Goal: Task Accomplishment & Management: Manage account settings

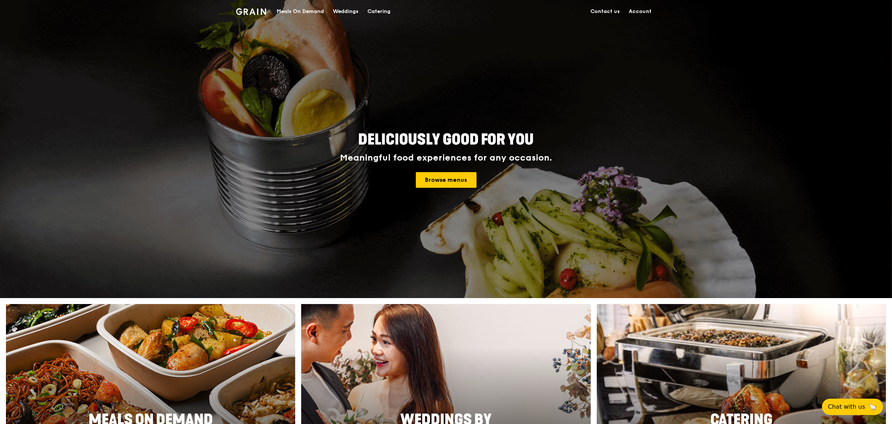
click at [648, 11] on link "Account" at bounding box center [640, 11] width 32 height 22
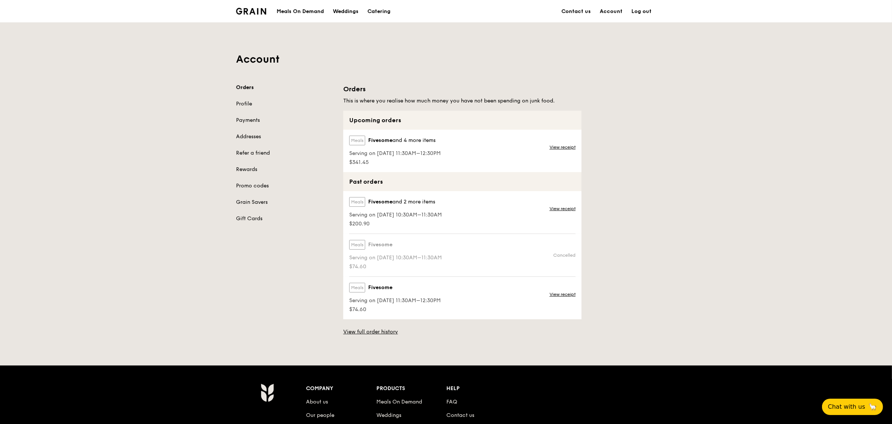
click at [249, 90] on link "Orders" at bounding box center [285, 87] width 98 height 7
click at [362, 157] on span "Serving on [DATE] 11:30AM–12:30PM" at bounding box center [395, 153] width 92 height 7
click at [365, 162] on span "$341.45" at bounding box center [395, 162] width 92 height 7
click at [366, 162] on span "$341.45" at bounding box center [395, 162] width 92 height 7
click at [249, 99] on div "Orders Profile Payments Addresses Refer a friend Rewards Promo codes Grain Save…" at bounding box center [285, 153] width 98 height 138
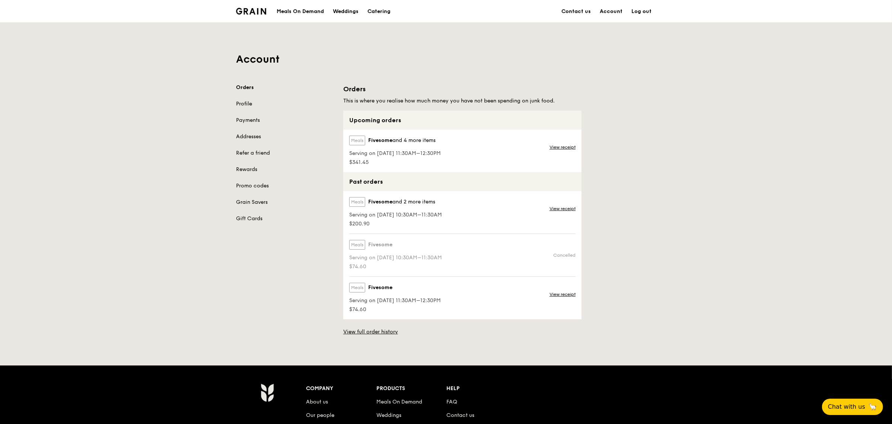
click at [248, 101] on link "Profile" at bounding box center [285, 103] width 98 height 7
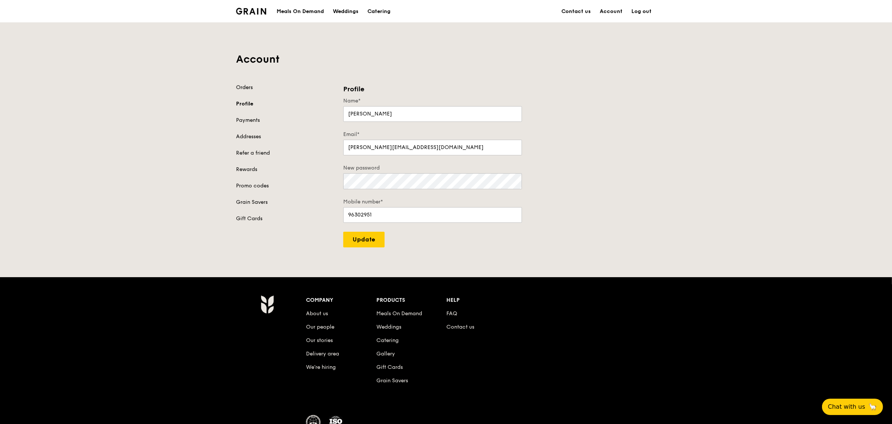
click at [243, 88] on link "Orders" at bounding box center [285, 87] width 98 height 7
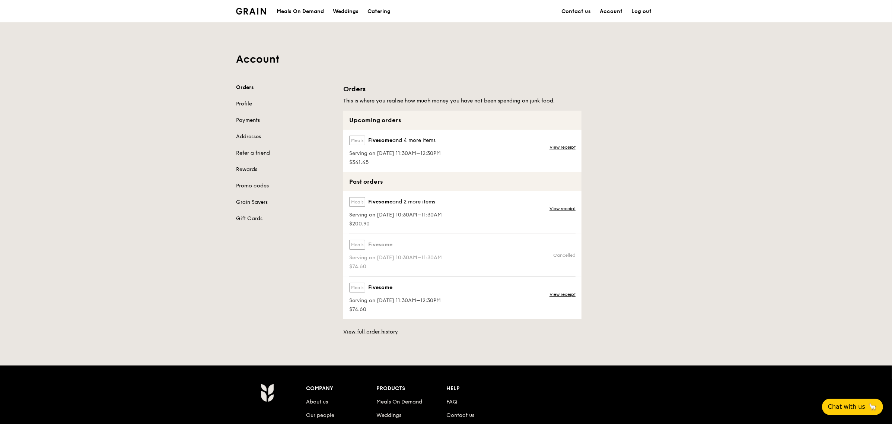
click at [445, 141] on div "Meals Fivesome and 4 more items Serving on [DATE] 11:30AM–12:30PM $341.45" at bounding box center [394, 151] width 102 height 42
click at [550, 149] on link "View receipt" at bounding box center [562, 147] width 26 height 6
